Goal: Task Accomplishment & Management: Manage account settings

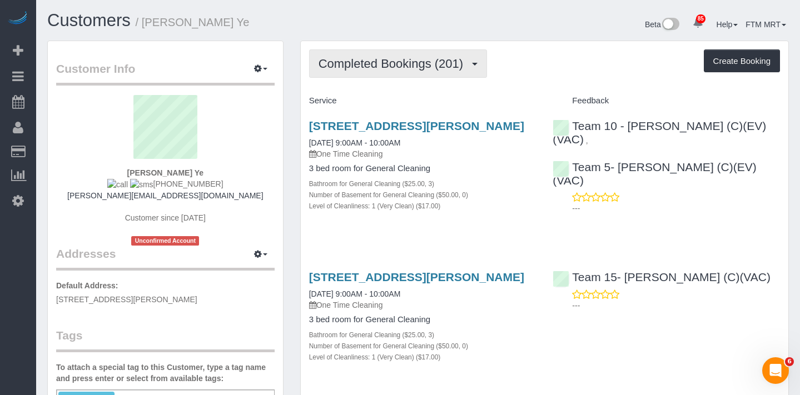
click at [456, 57] on span "Completed Bookings (201)" at bounding box center [393, 64] width 150 height 14
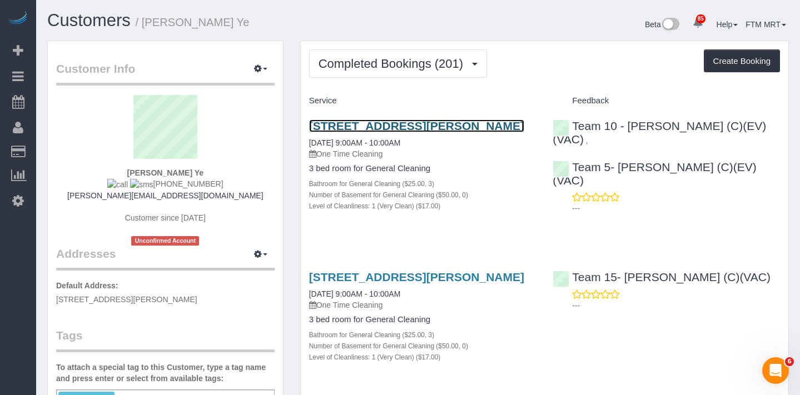
click at [372, 129] on link "[STREET_ADDRESS][PERSON_NAME]" at bounding box center [416, 125] width 215 height 13
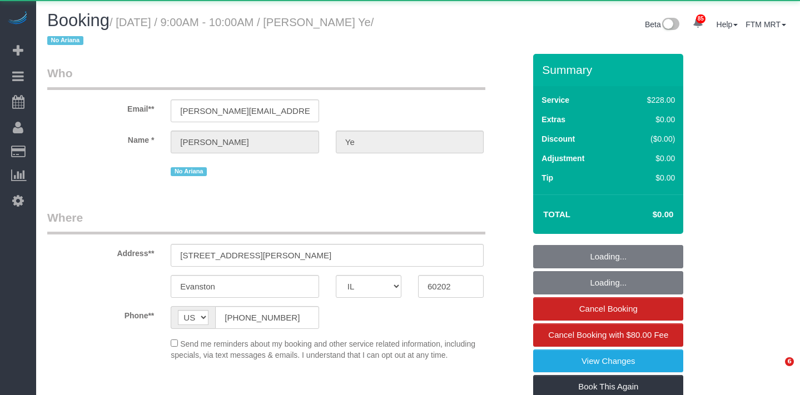
select select "IL"
select select "512"
select select "3"
select select "object:957"
select select "3"
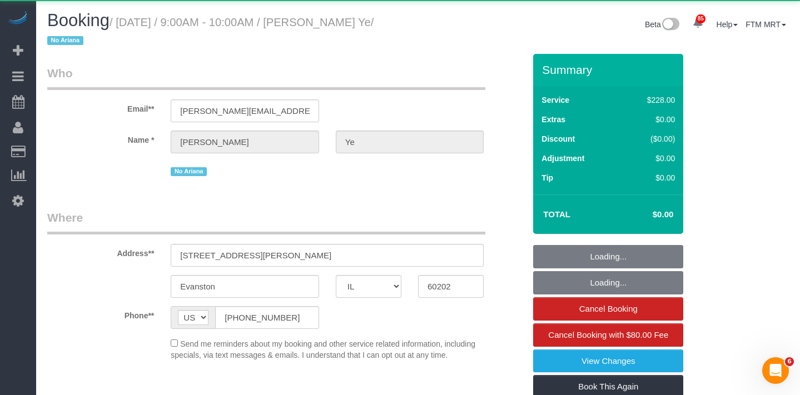
select select "number:1"
select select "number:69"
select select "number:139"
select select "number:104"
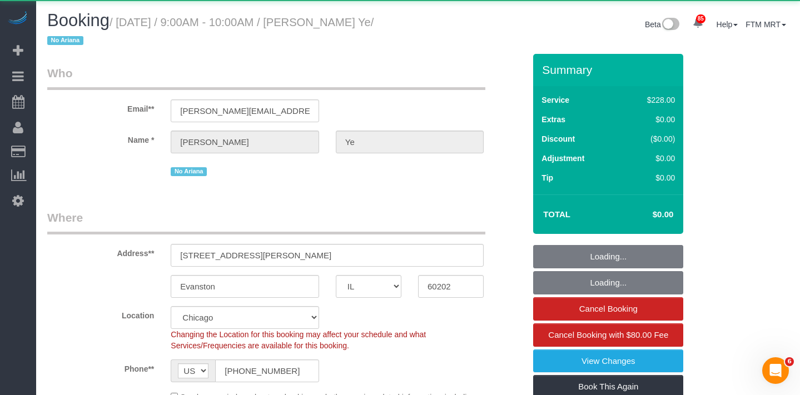
select select "object:1363"
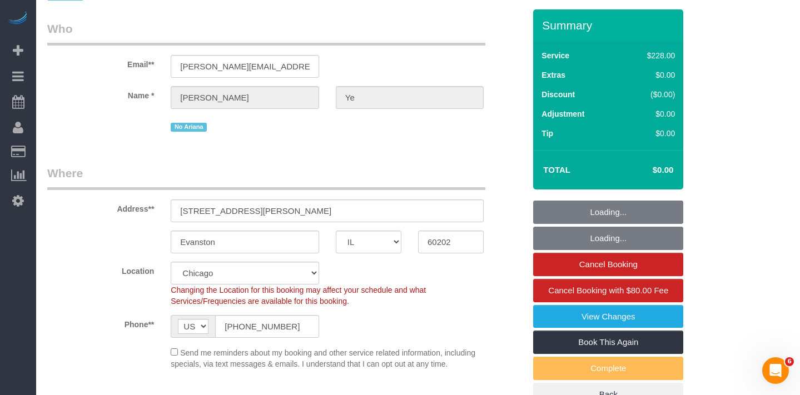
scroll to position [115, 0]
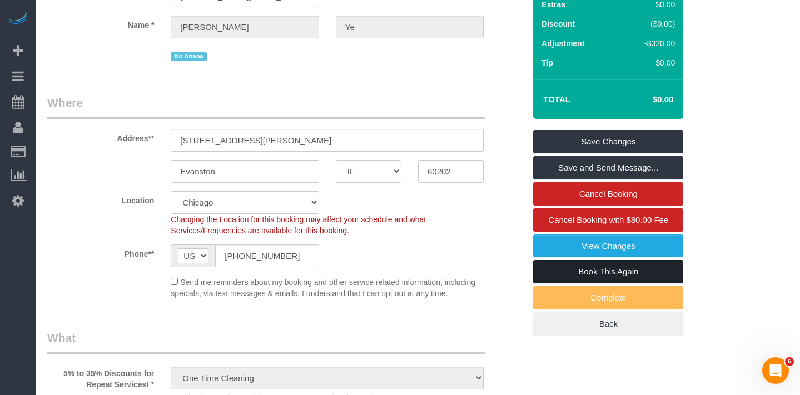
click at [576, 272] on link "Book This Again" at bounding box center [608, 271] width 150 height 23
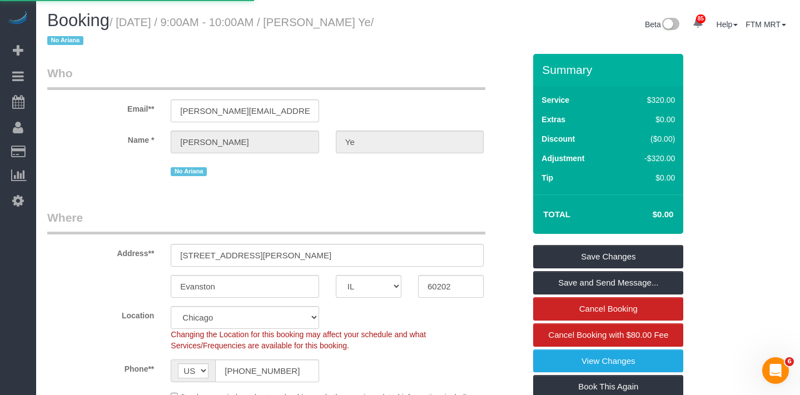
select select "IL"
select select "string:fspay"
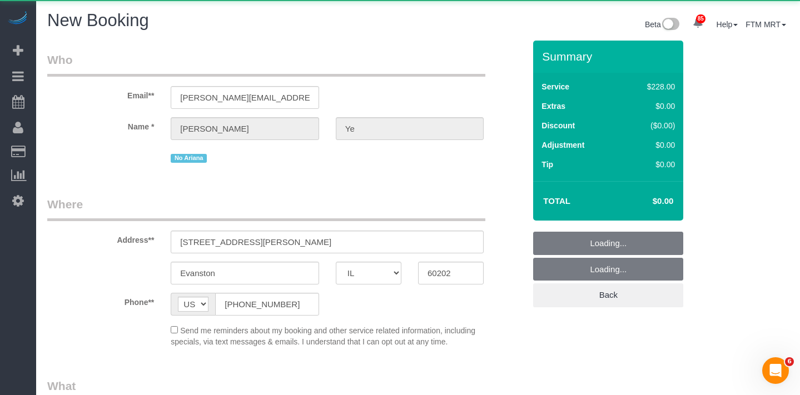
select select "object:2066"
select select "512"
select select "3"
select select "number:1"
select select "number:69"
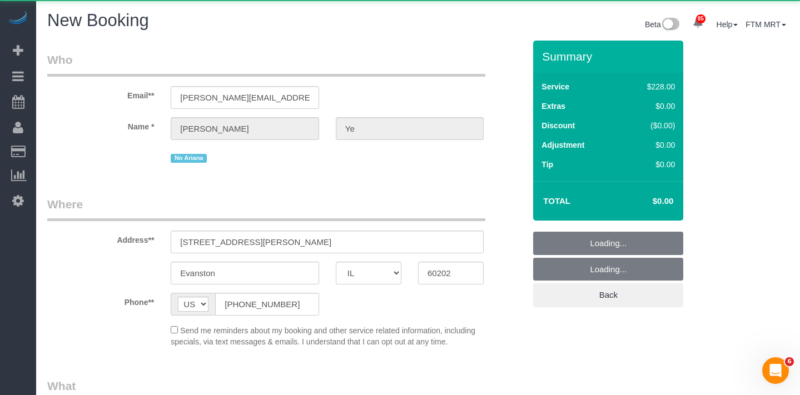
select select "number:139"
select select "number:104"
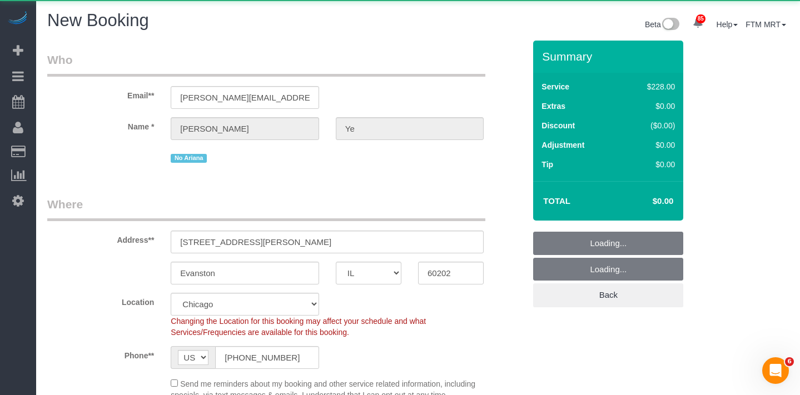
select select "object:2159"
select select "3"
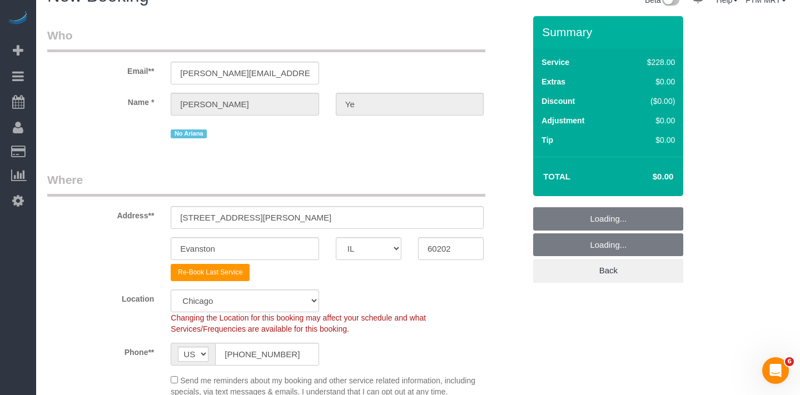
select select "object:2311"
select select "3"
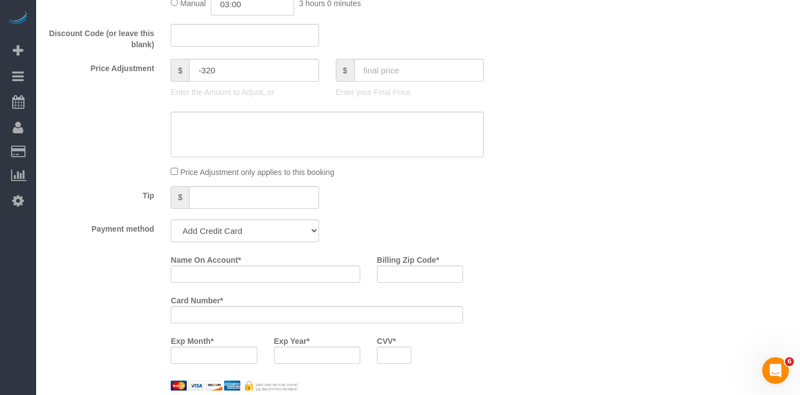
scroll to position [1049, 0]
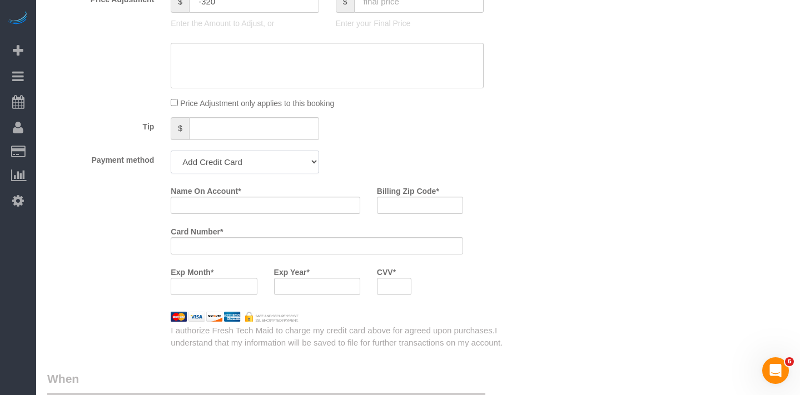
click at [278, 165] on select "Amex - 5024 - 07/2021 (Default) Add Credit Card ─────────────── Cash Check Payp…" at bounding box center [245, 162] width 148 height 23
select select "string:cash"
click at [171, 151] on select "Amex - 5024 - 07/2021 (Default) Add Credit Card ─────────────── Cash Check Payp…" at bounding box center [245, 162] width 148 height 23
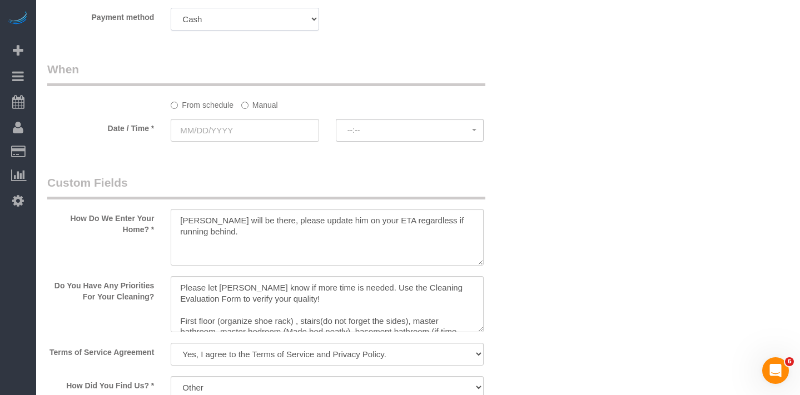
scroll to position [1193, 0]
click at [267, 102] on label "Manual" at bounding box center [259, 101] width 37 height 15
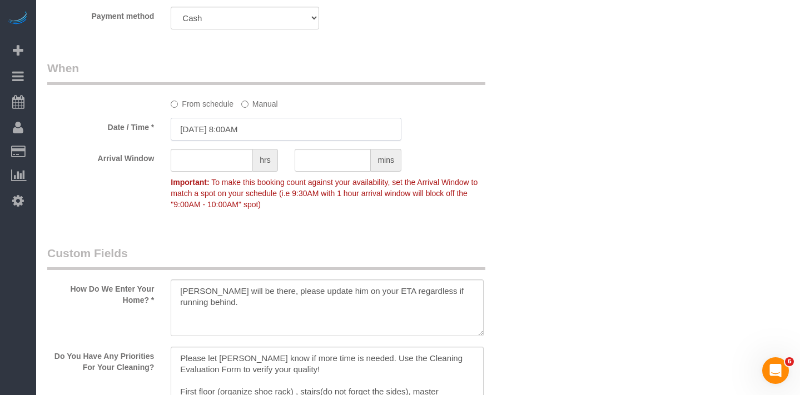
click at [276, 126] on input "[DATE] 8:00AM" at bounding box center [286, 129] width 231 height 23
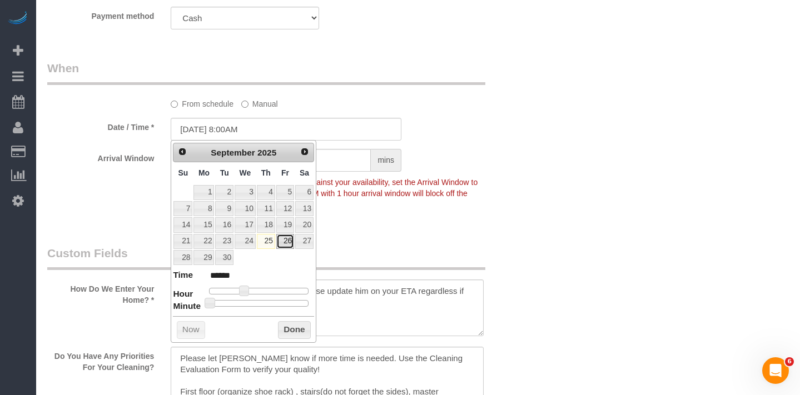
click at [292, 240] on link "26" at bounding box center [285, 241] width 18 height 15
type input "[DATE] 9:00AM"
type input "******"
type input "[DATE] 10:00AM"
type input "*******"
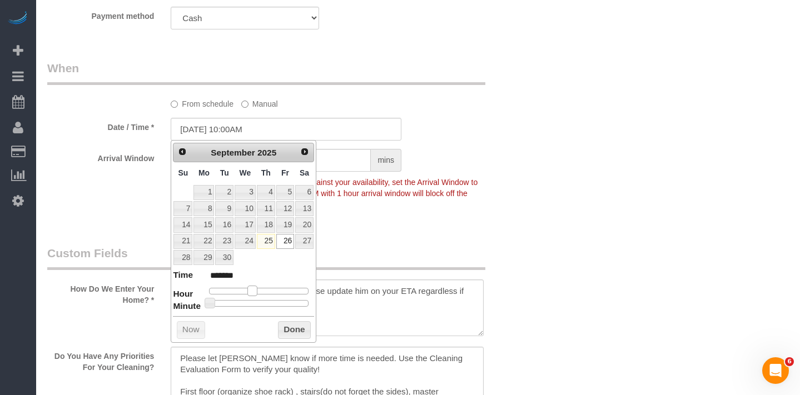
drag, startPoint x: 241, startPoint y: 292, endPoint x: 248, endPoint y: 292, distance: 7.2
click at [248, 292] on span at bounding box center [252, 291] width 10 height 10
type input "[DATE] 9:00AM"
type input "******"
click at [252, 292] on span at bounding box center [248, 291] width 10 height 10
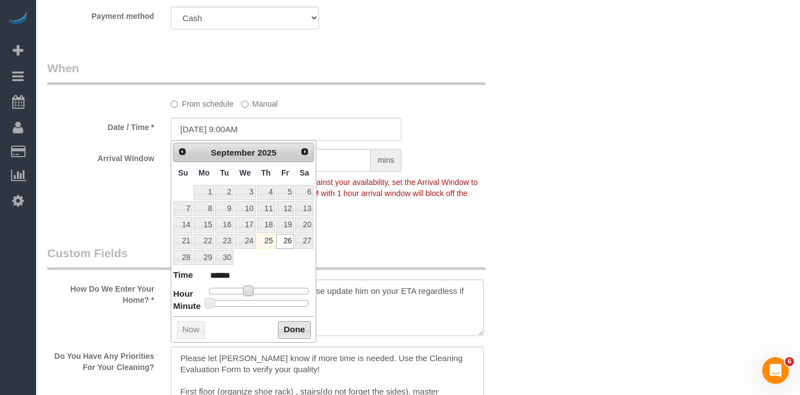
click at [286, 328] on button "Done" at bounding box center [294, 330] width 33 height 18
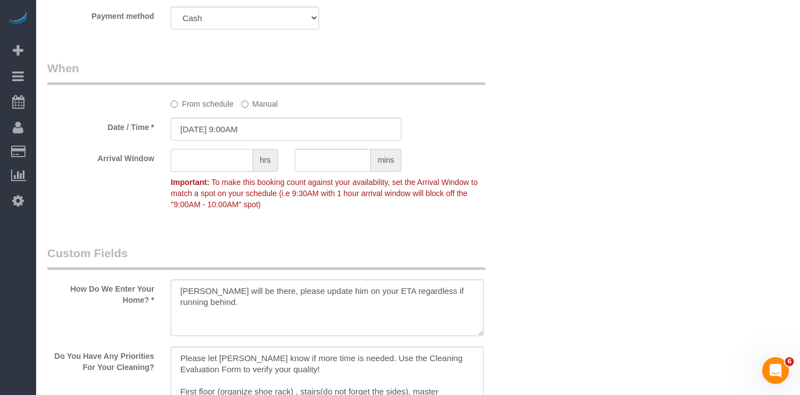
drag, startPoint x: 196, startPoint y: 163, endPoint x: 205, endPoint y: 168, distance: 9.9
click at [196, 163] on input "text" at bounding box center [212, 160] width 82 height 23
type input "1"
click at [518, 176] on div "Arrival Window 1 hrs mins 9:00AM - 10:00AM Important: To make this booking coun…" at bounding box center [286, 182] width 494 height 66
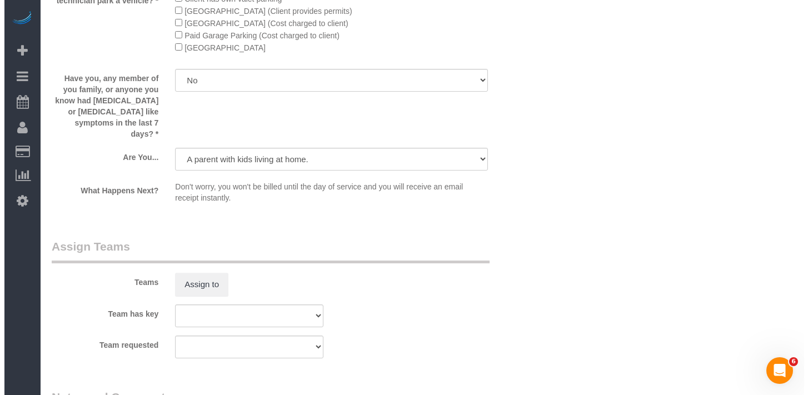
scroll to position [1872, 0]
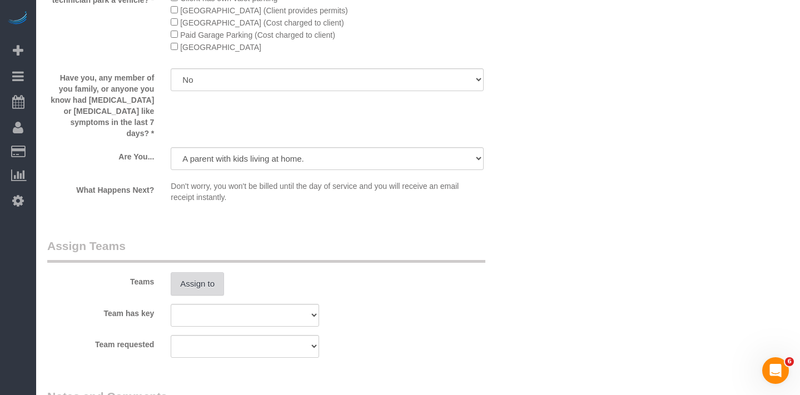
click at [202, 272] on button "Assign to" at bounding box center [197, 283] width 53 height 23
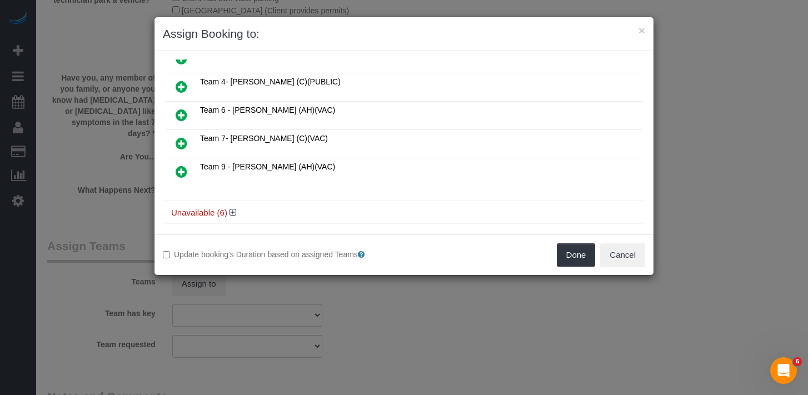
click at [182, 165] on icon at bounding box center [182, 171] width 12 height 13
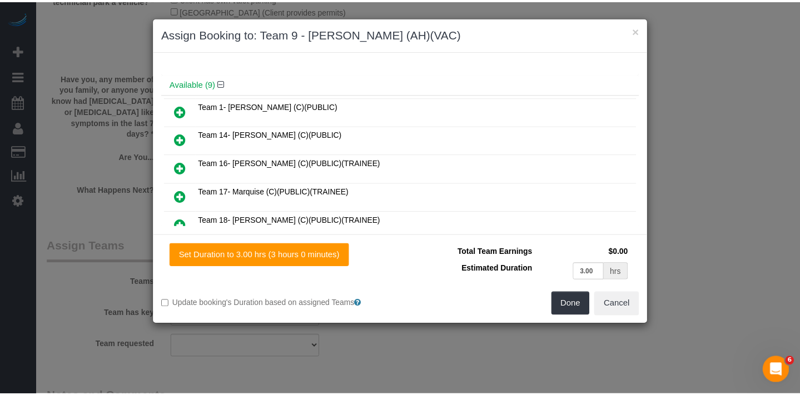
scroll to position [0, 0]
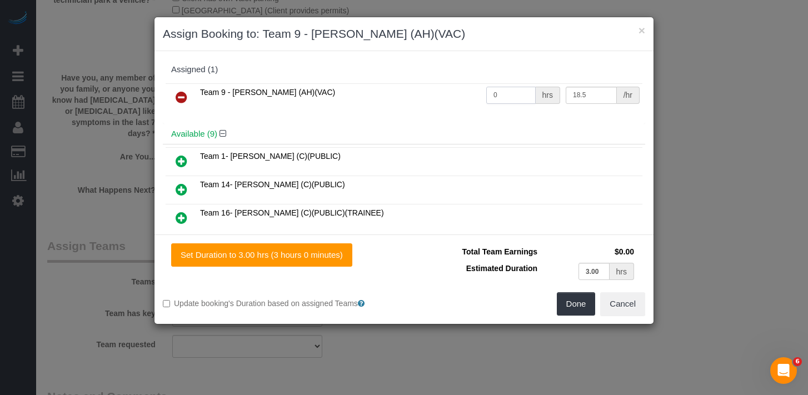
drag, startPoint x: 501, startPoint y: 98, endPoint x: 405, endPoint y: 87, distance: 97.3
click at [405, 87] on tr "Team 9 - [PERSON_NAME] (AH)(VAC) 0 hrs 18.5 /hr" at bounding box center [404, 97] width 477 height 28
type input "6"
drag, startPoint x: 603, startPoint y: 272, endPoint x: 566, endPoint y: 263, distance: 38.3
click at [566, 263] on td "3.00 hrs" at bounding box center [588, 271] width 97 height 23
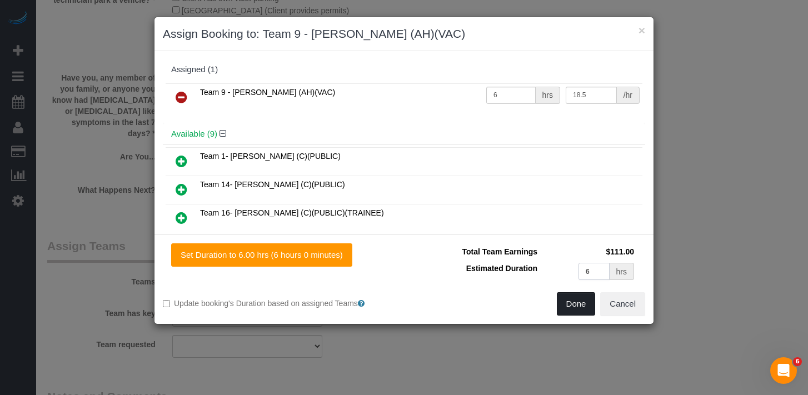
type input "6"
click at [581, 305] on button "Done" at bounding box center [576, 303] width 39 height 23
type input "06:00"
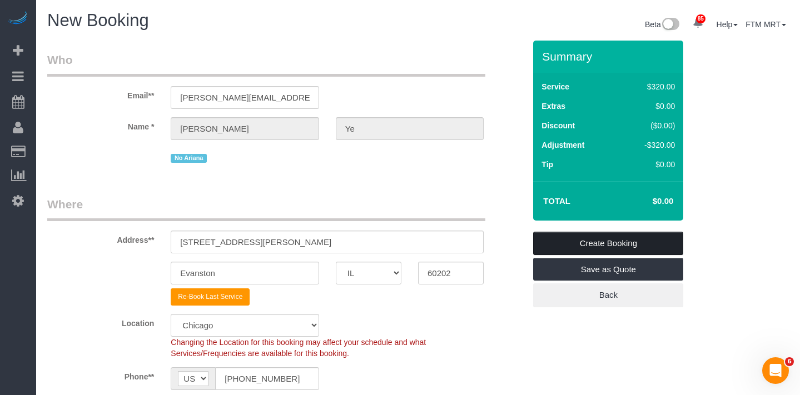
click at [601, 240] on link "Create Booking" at bounding box center [608, 243] width 150 height 23
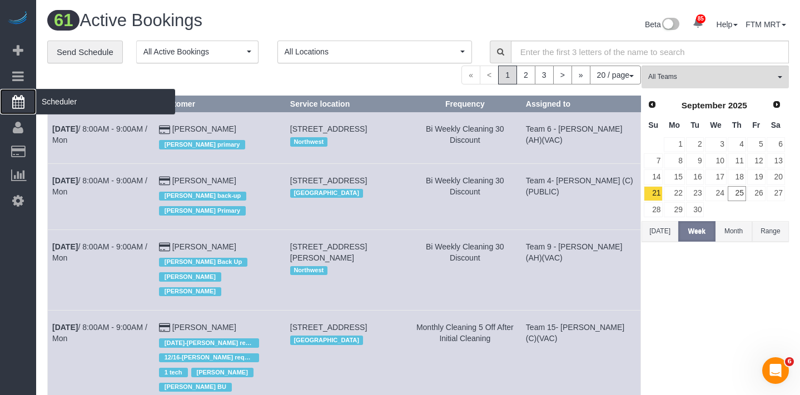
click at [69, 102] on span "Scheduler" at bounding box center [105, 102] width 139 height 26
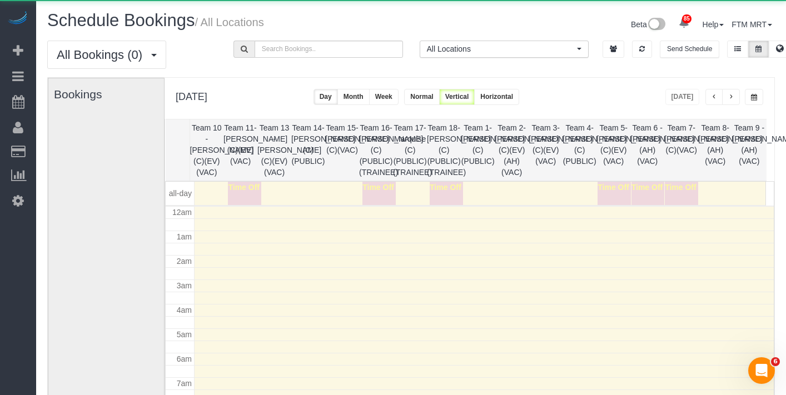
scroll to position [147, 0]
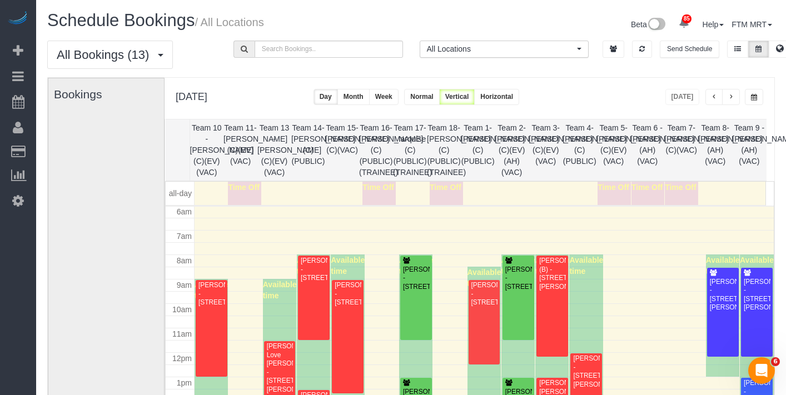
click at [736, 100] on button "button" at bounding box center [731, 97] width 18 height 16
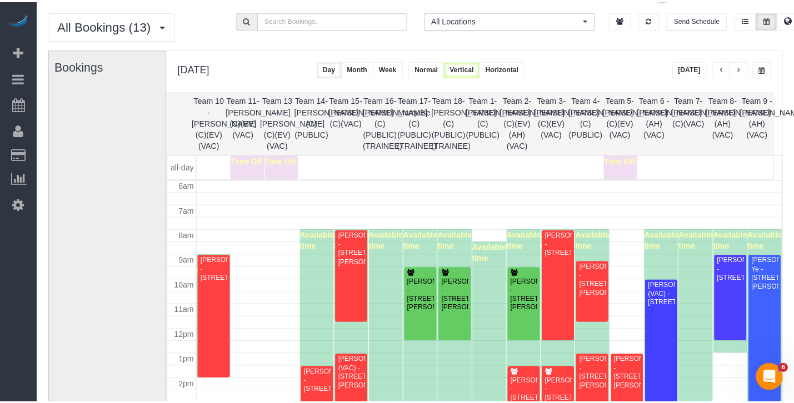
scroll to position [23, 0]
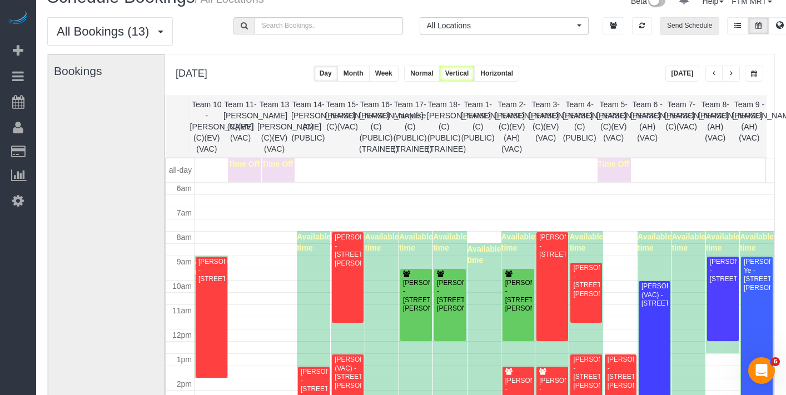
click at [687, 24] on button "Send Schedule" at bounding box center [689, 25] width 59 height 17
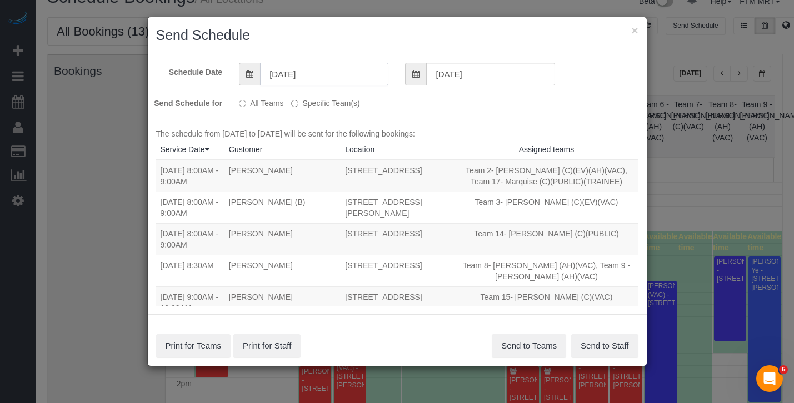
click at [348, 74] on input "[DATE]" at bounding box center [324, 74] width 128 height 23
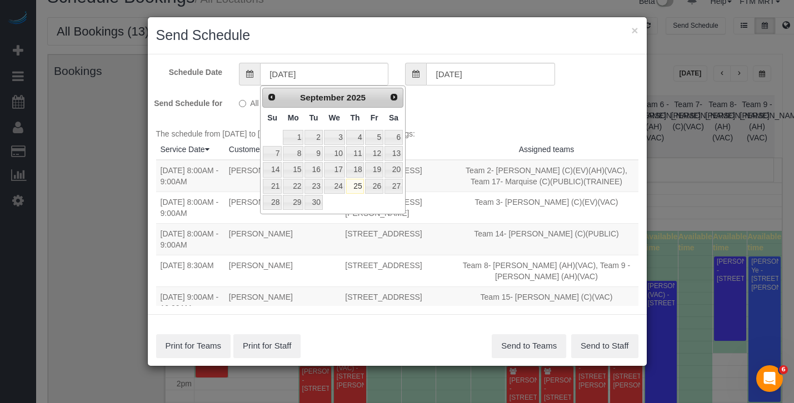
click at [383, 192] on td "26" at bounding box center [374, 186] width 19 height 16
type input "[DATE]"
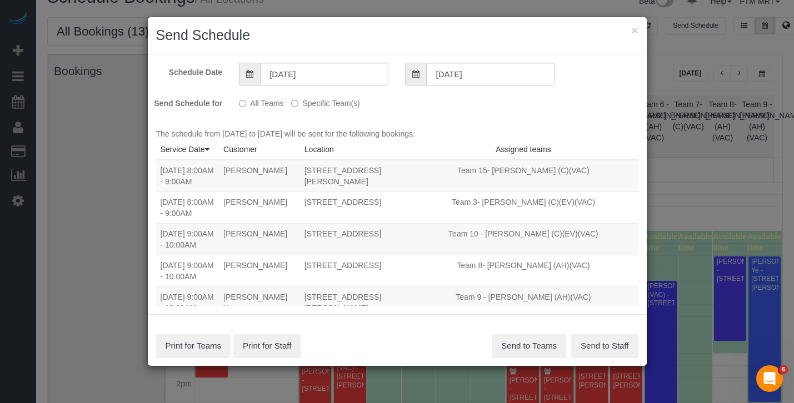
click at [323, 102] on label "Specific Team(s)" at bounding box center [325, 101] width 68 height 15
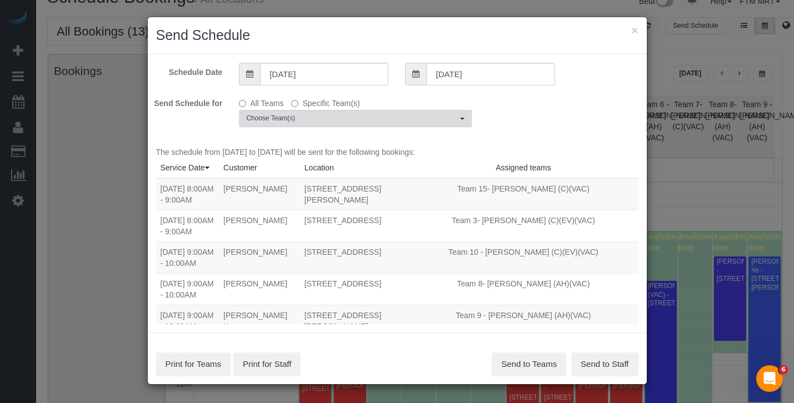
click at [311, 126] on button "Choose Team(s)" at bounding box center [355, 118] width 233 height 17
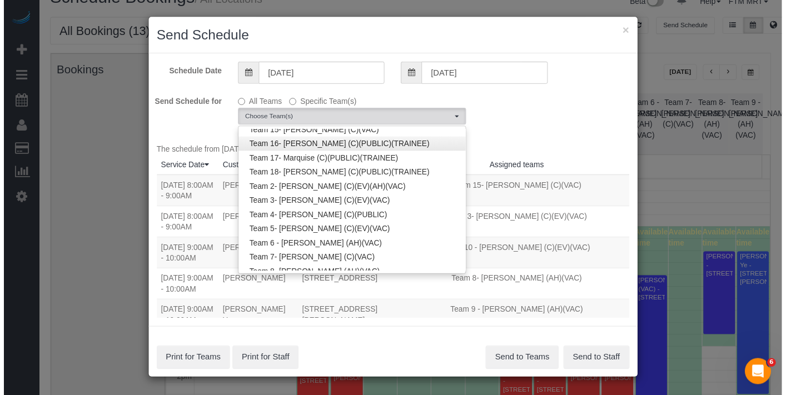
scroll to position [101, 0]
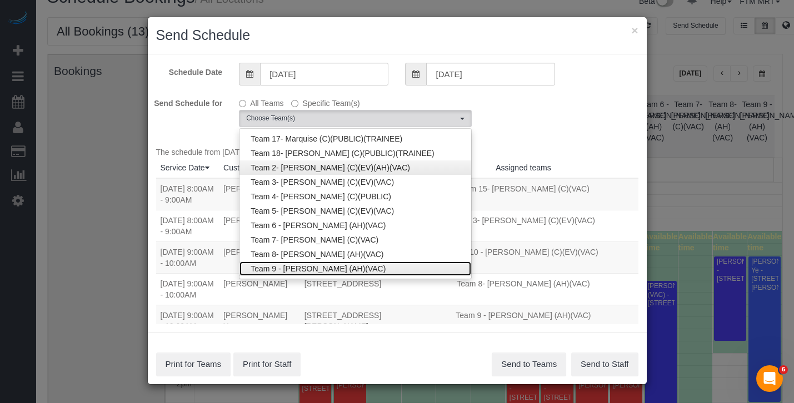
drag, startPoint x: 331, startPoint y: 266, endPoint x: 254, endPoint y: 168, distance: 124.6
click at [331, 266] on link "Team 9 - [PERSON_NAME] (AH)(VAC)" at bounding box center [356, 269] width 232 height 14
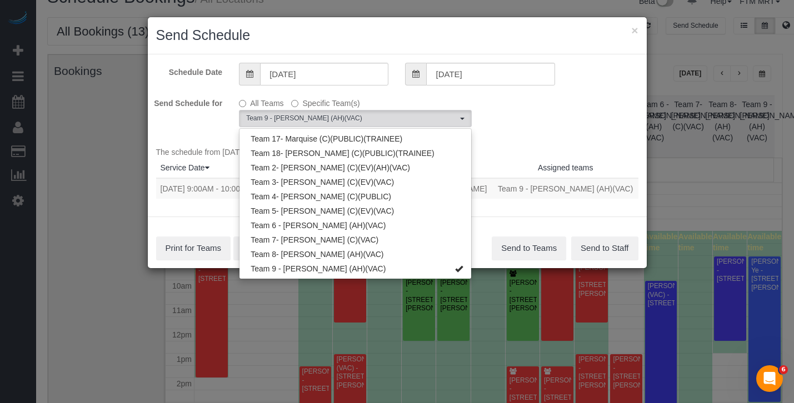
click at [551, 128] on div "Schedule Date [DATE] [DATE] Send Schedule for All Teams Specific Team(s) Team 9…" at bounding box center [397, 135] width 499 height 163
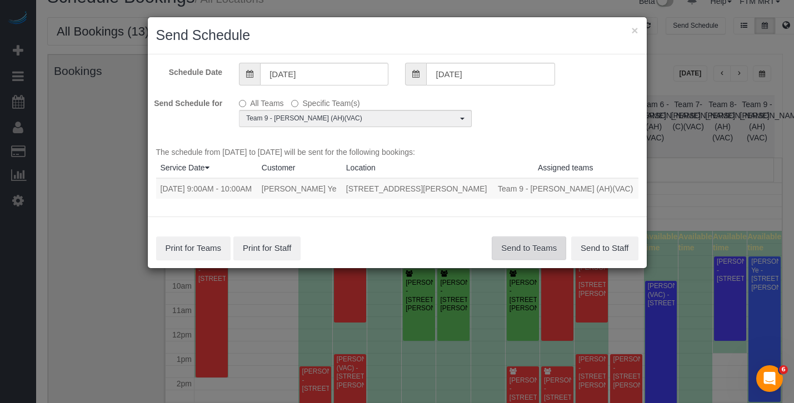
click at [535, 248] on button "Send to Teams" at bounding box center [529, 248] width 74 height 23
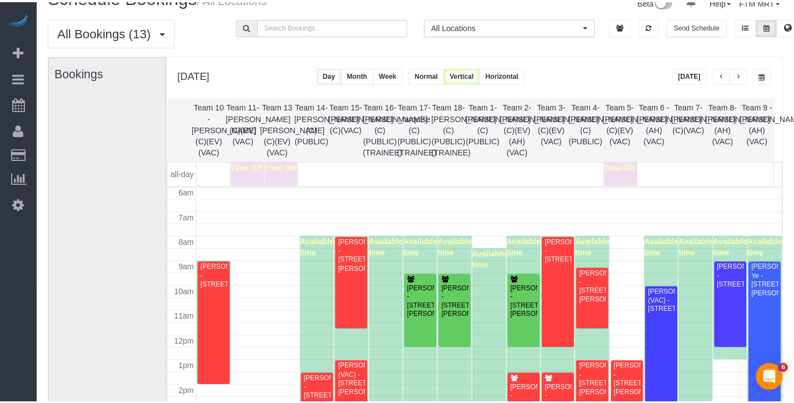
scroll to position [150, 0]
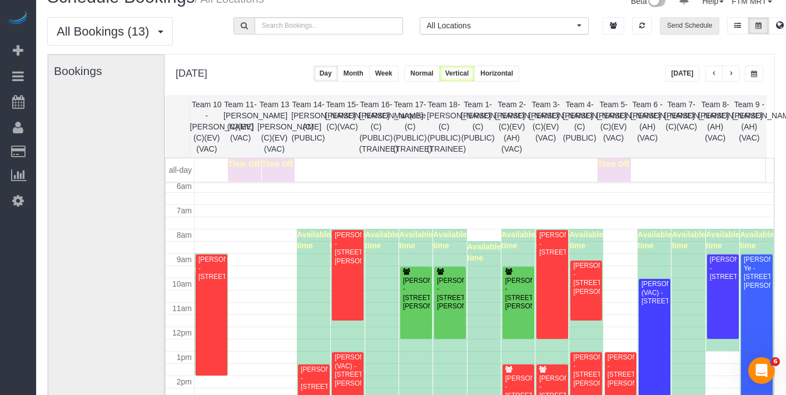
click at [617, 369] on div "[PERSON_NAME] - [STREET_ADDRESS][PERSON_NAME]" at bounding box center [620, 370] width 27 height 34
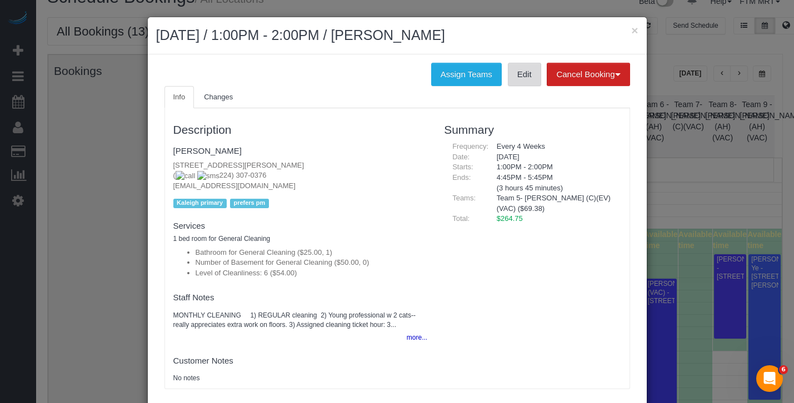
click at [511, 77] on link "Edit" at bounding box center [524, 74] width 33 height 23
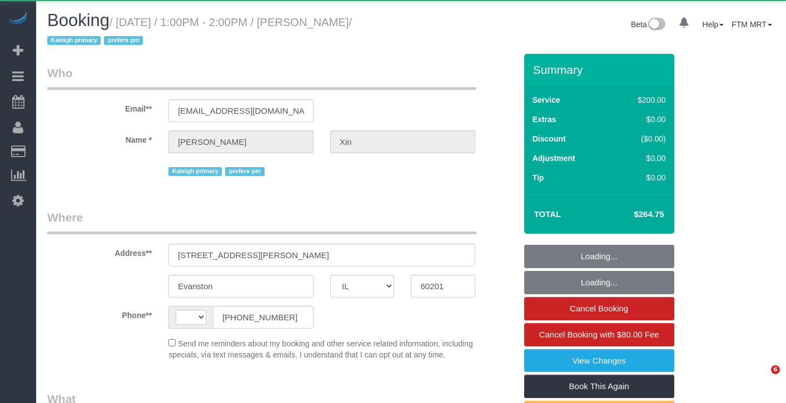
select select "IL"
select select "string:US"
select select "object:966"
select select "512"
select select "number:1"
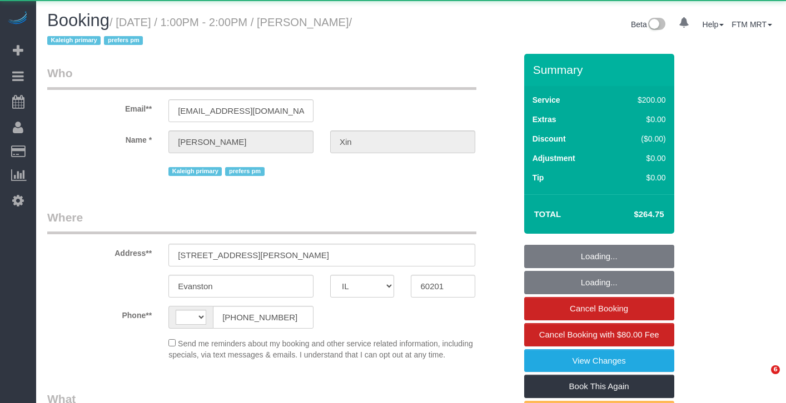
select select "number:58"
select select "number:139"
select select "number:106"
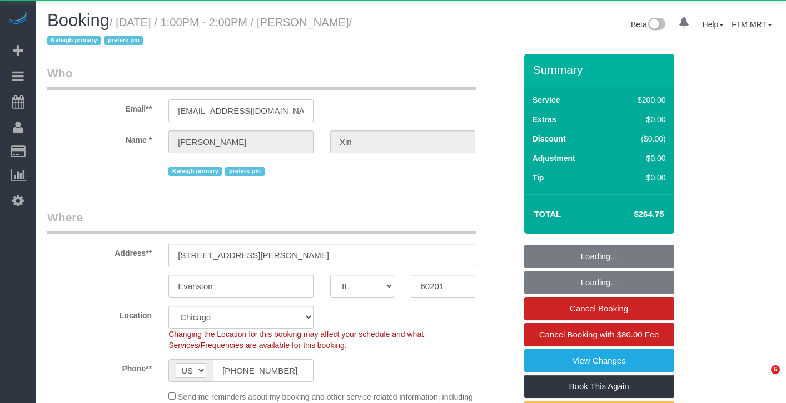
select select "object:1211"
select select "6"
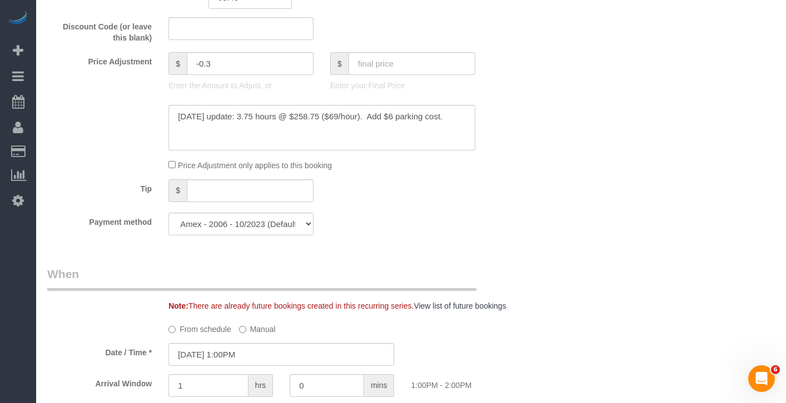
scroll to position [1044, 0]
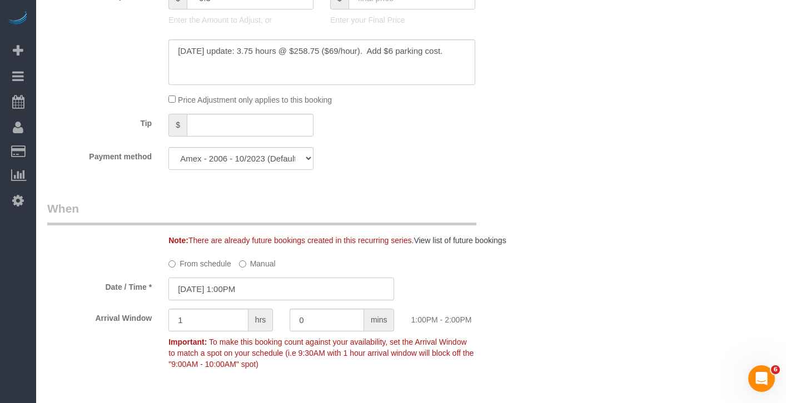
click at [282, 301] on input "09/26/2025 1:00PM" at bounding box center [281, 289] width 226 height 23
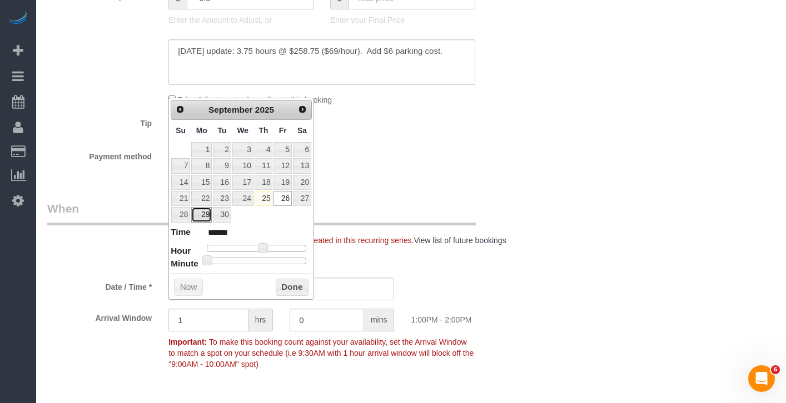
click at [203, 218] on link "29" at bounding box center [201, 214] width 21 height 15
type input "09/29/2025 12:00PM"
type input "*******"
type input "09/29/2025 11:00AM"
type input "*******"
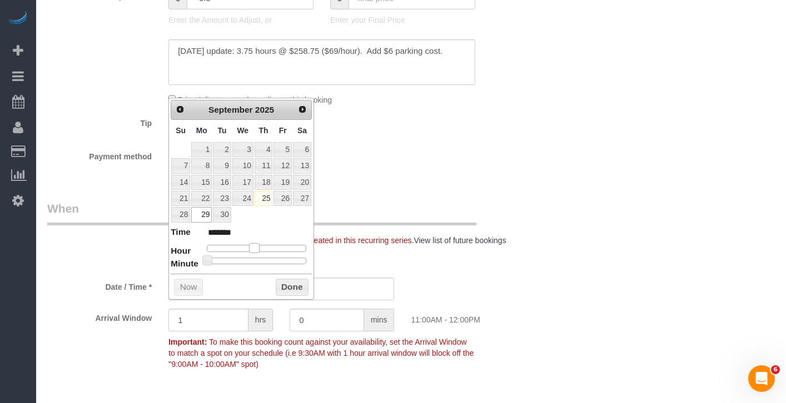
type input "09/29/2025 12:00PM"
type input "*******"
click at [261, 250] on span at bounding box center [258, 248] width 10 height 10
click at [292, 286] on button "Done" at bounding box center [292, 288] width 33 height 18
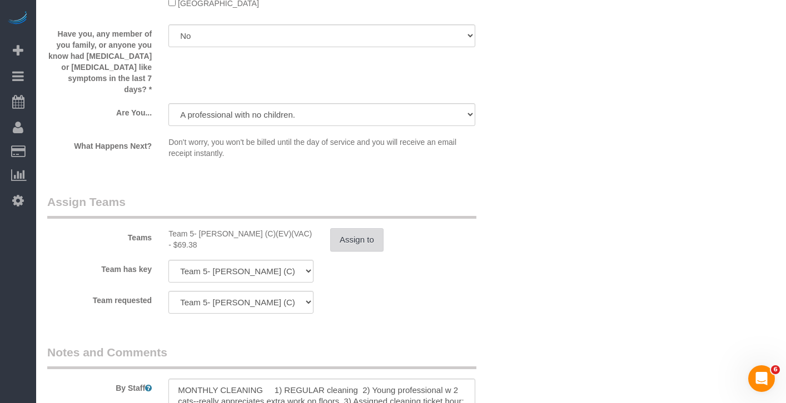
click at [378, 252] on button "Assign to" at bounding box center [356, 239] width 53 height 23
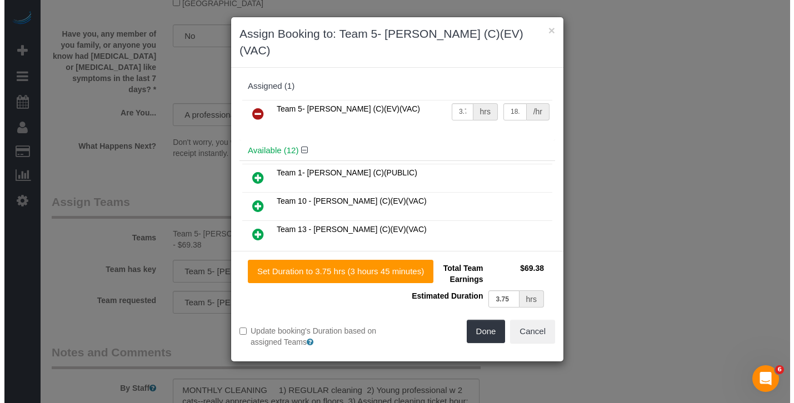
scroll to position [1884, 0]
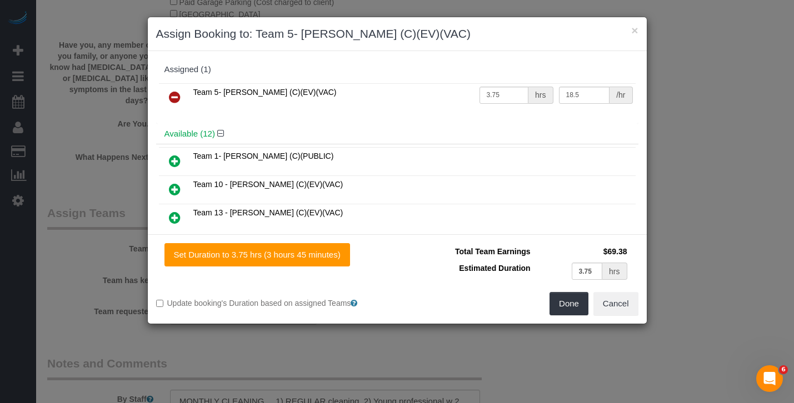
click at [175, 99] on icon at bounding box center [175, 97] width 12 height 13
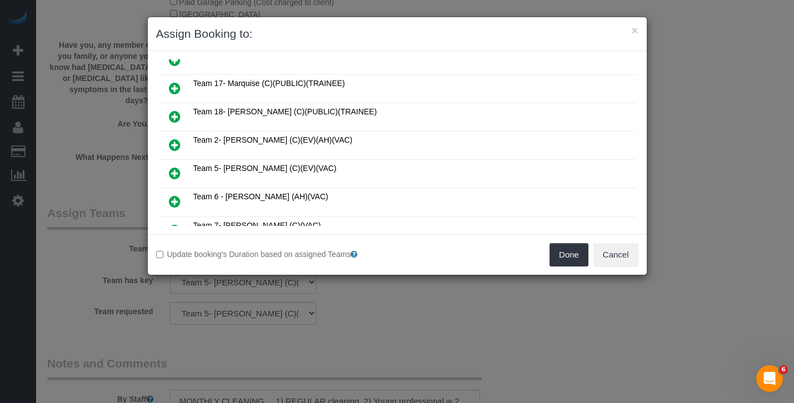
click at [176, 140] on icon at bounding box center [175, 144] width 12 height 13
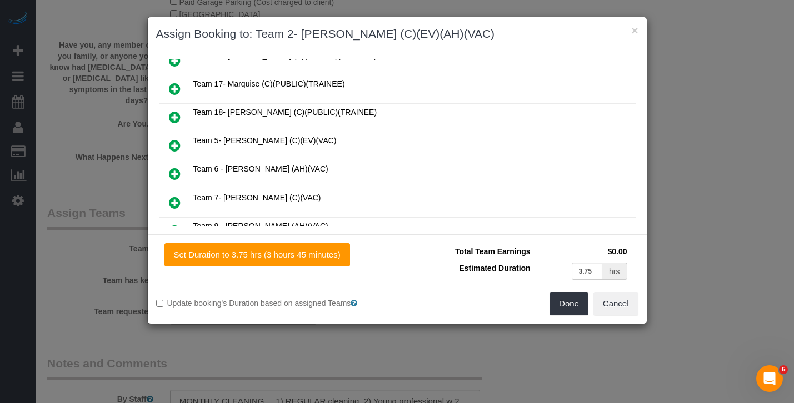
scroll to position [0, 0]
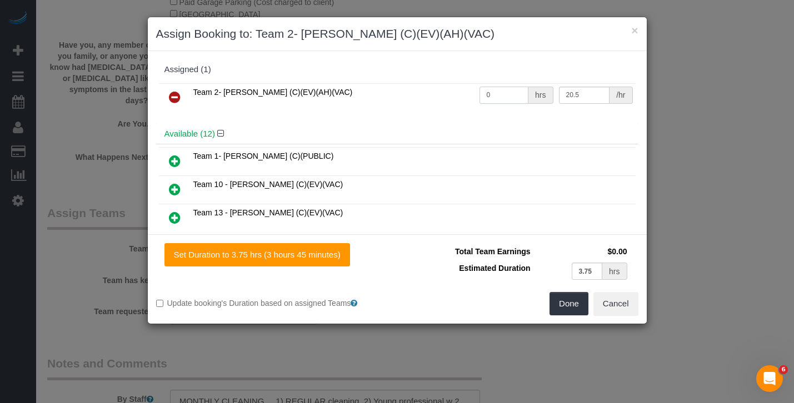
click at [444, 92] on tr "Team 2- Jannette (C)(EV)(AH)(VAC) 0 hrs 20.5 /hr" at bounding box center [397, 97] width 477 height 28
type input "3.75"
click at [581, 312] on button "Done" at bounding box center [569, 303] width 39 height 23
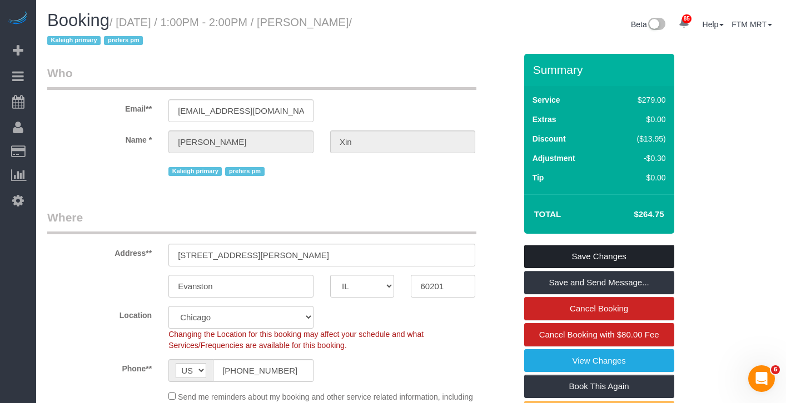
click at [577, 261] on link "Save Changes" at bounding box center [599, 256] width 150 height 23
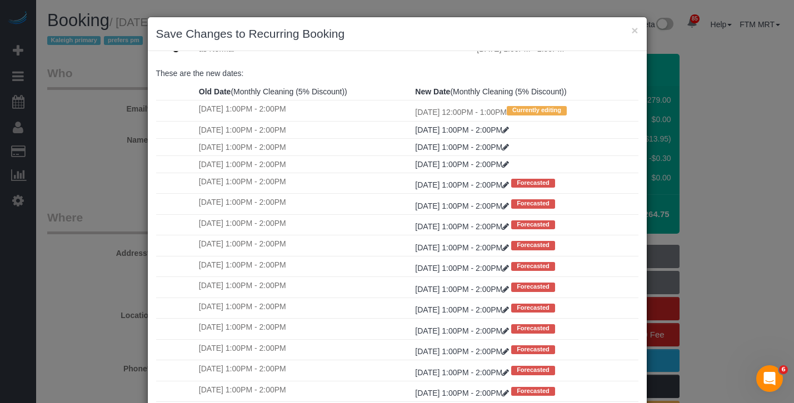
scroll to position [94, 0]
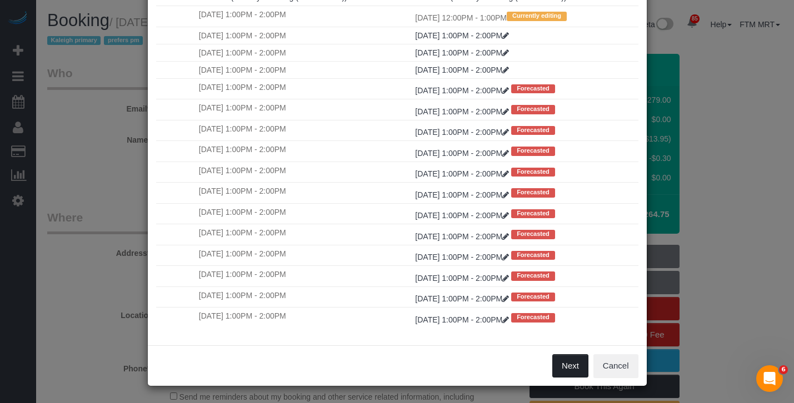
click at [560, 369] on button "Next" at bounding box center [570, 366] width 36 height 23
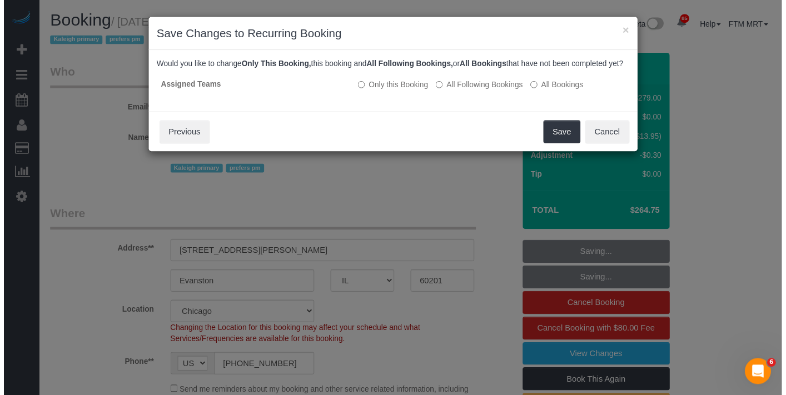
scroll to position [0, 0]
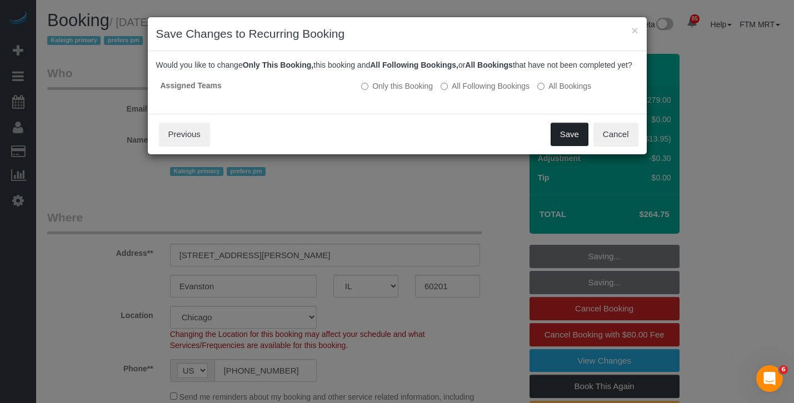
click at [567, 141] on button "Save" at bounding box center [570, 134] width 38 height 23
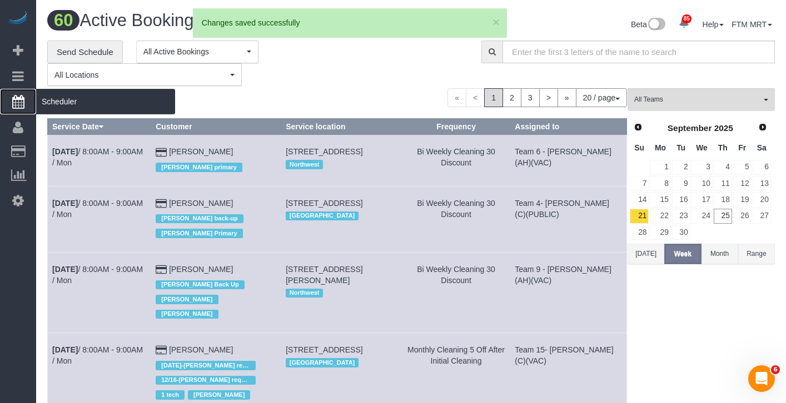
click at [71, 108] on span "Scheduler" at bounding box center [105, 102] width 139 height 26
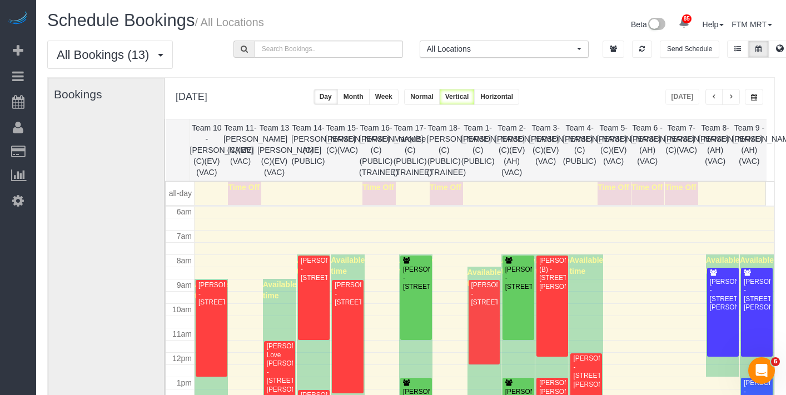
scroll to position [3, 0]
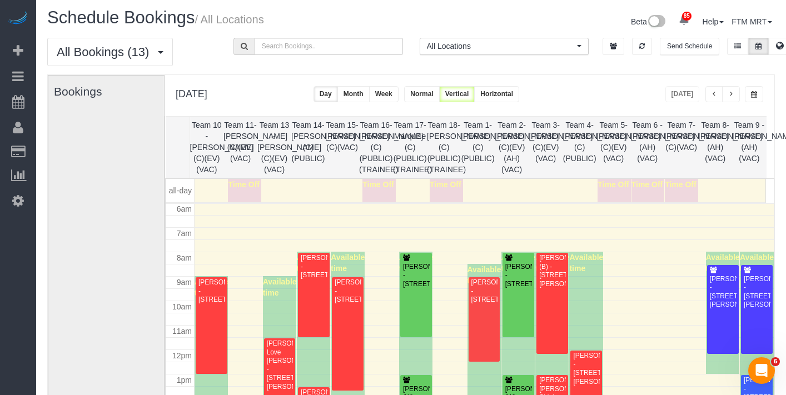
click at [734, 93] on button "button" at bounding box center [731, 94] width 18 height 16
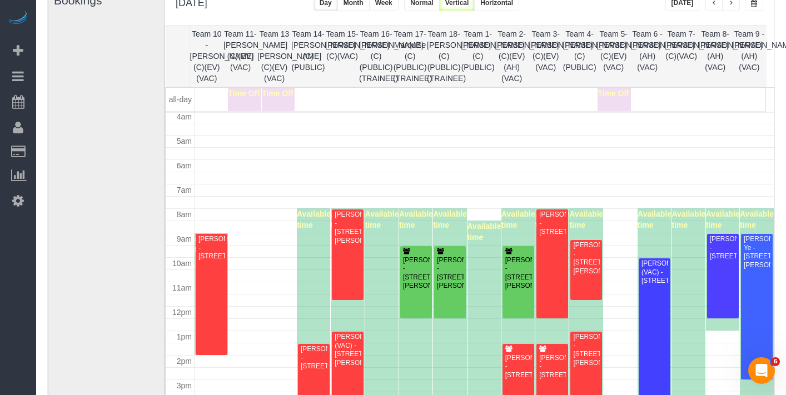
scroll to position [89, 0]
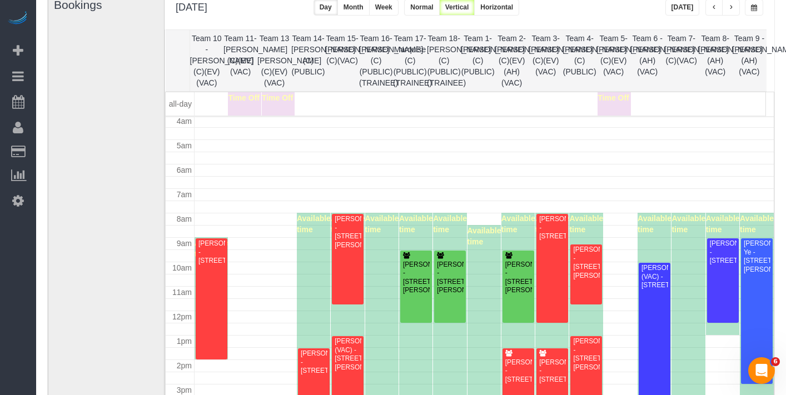
click at [755, 7] on span "button" at bounding box center [754, 7] width 6 height 7
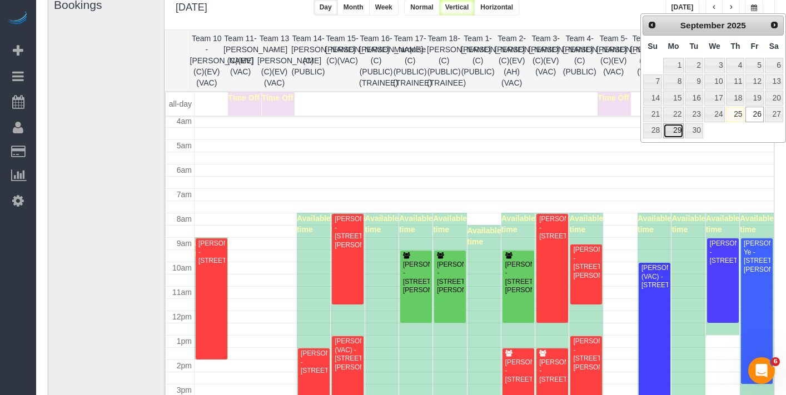
click at [676, 136] on link "29" at bounding box center [673, 130] width 21 height 15
type input "**********"
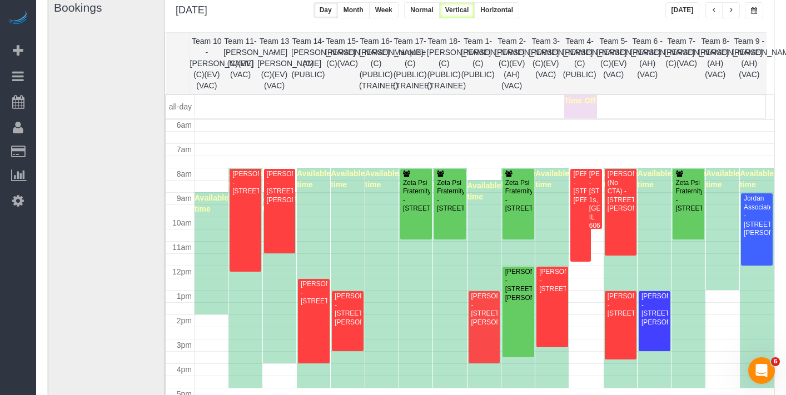
scroll to position [66, 0]
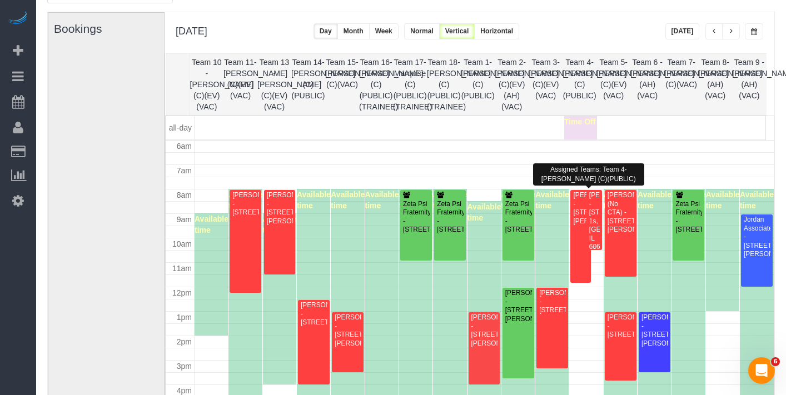
click at [589, 213] on div "Jen Michel - 830 West Agatite Apt. 1s, Chicago, IL 60640" at bounding box center [594, 221] width 11 height 60
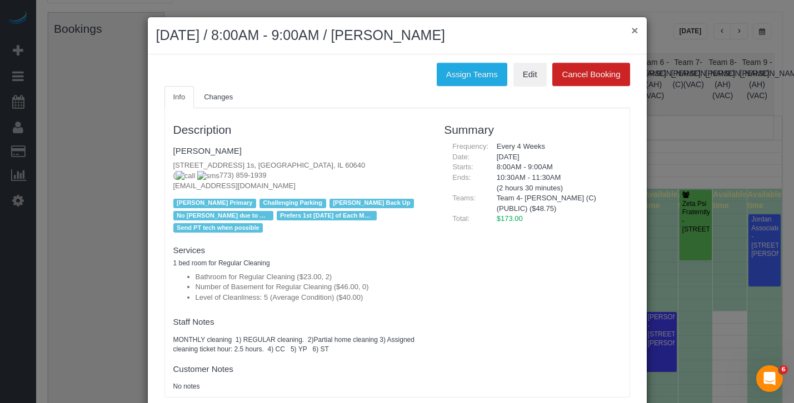
click at [634, 32] on button "×" at bounding box center [634, 30] width 7 height 12
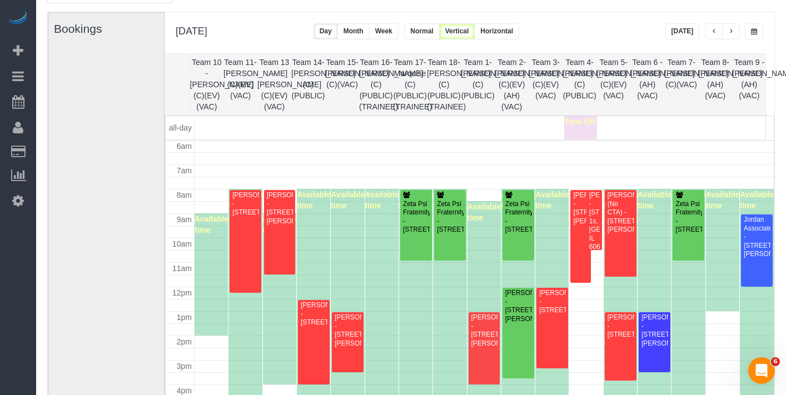
click at [683, 36] on button "[DATE]" at bounding box center [682, 31] width 34 height 16
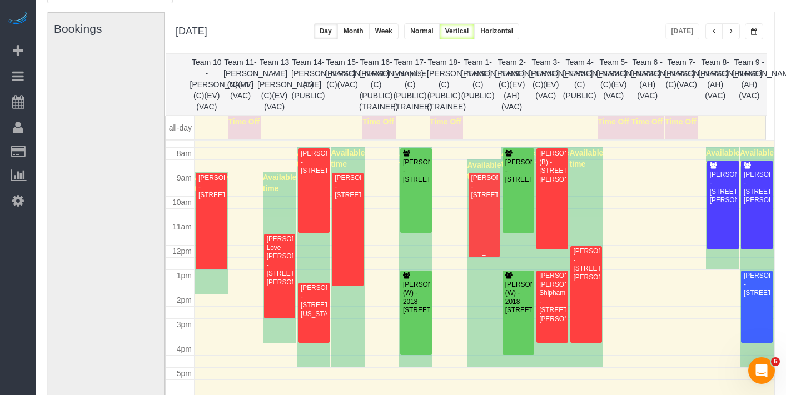
scroll to position [189, 0]
